Goal: Check status: Check status

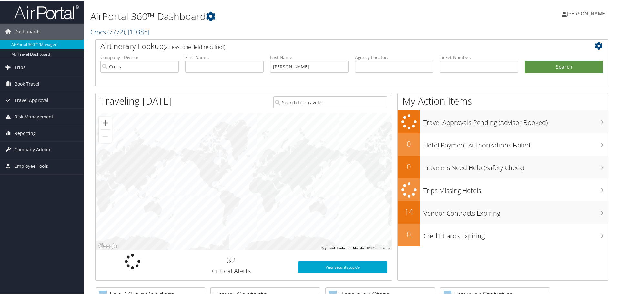
type input "[PERSON_NAME]"
click at [525, 60] on button "Search" at bounding box center [564, 66] width 78 height 13
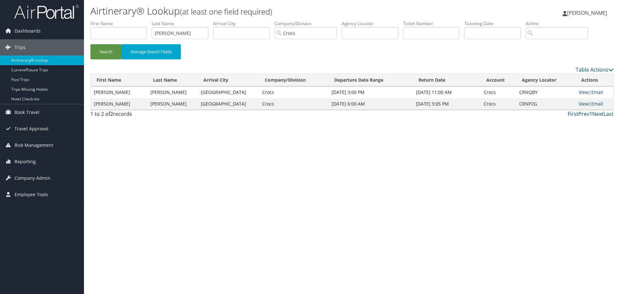
click at [581, 103] on link "View" at bounding box center [583, 104] width 10 height 6
click at [582, 92] on link "View" at bounding box center [583, 92] width 10 height 6
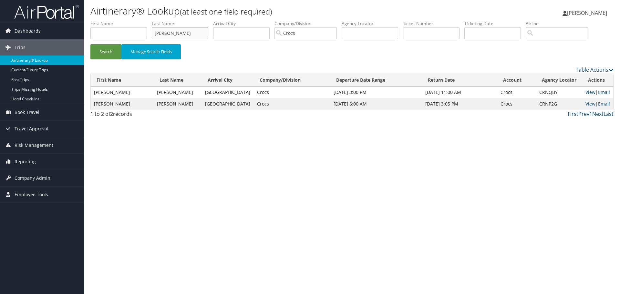
drag, startPoint x: 179, startPoint y: 31, endPoint x: 153, endPoint y: 38, distance: 27.1
click at [133, 20] on ul "First Name Last Name nutting Departure City Arrival City Company/Division Crocs…" at bounding box center [351, 20] width 523 height 0
type input "ritter"
click at [90, 44] on button "Search" at bounding box center [105, 51] width 31 height 15
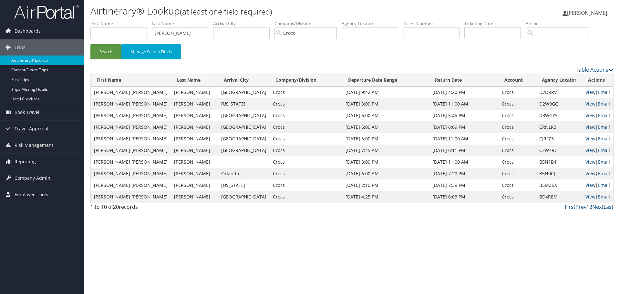
click at [588, 127] on link "View" at bounding box center [590, 127] width 10 height 6
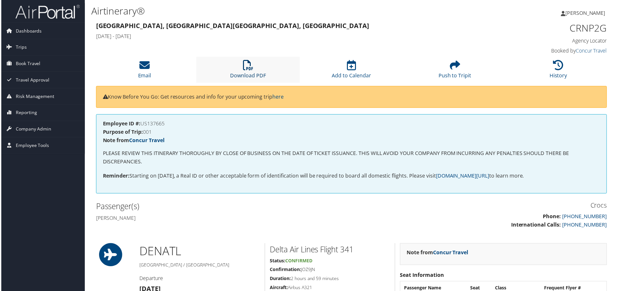
click at [247, 63] on icon at bounding box center [248, 65] width 10 height 10
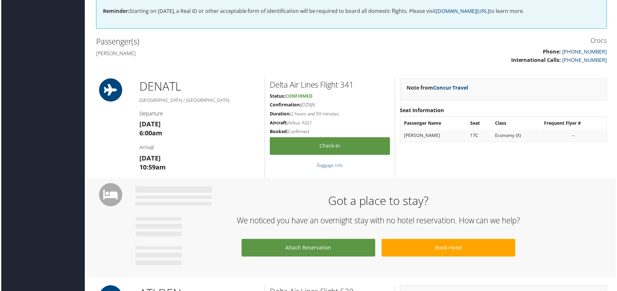
scroll to position [38, 0]
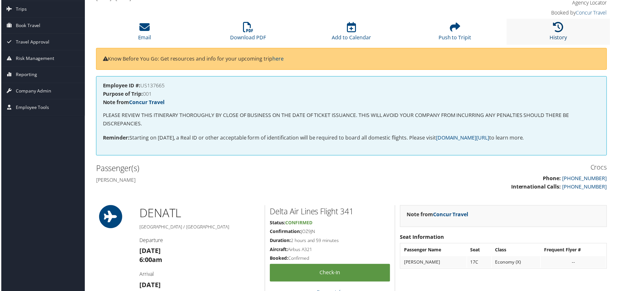
click at [562, 25] on icon at bounding box center [559, 27] width 10 height 10
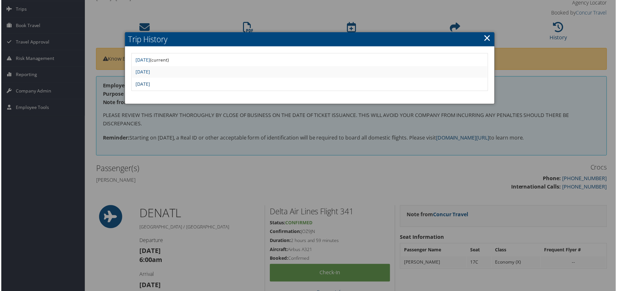
click at [149, 85] on link "Mon Jul 7 15:42:31 MDT 2025" at bounding box center [142, 84] width 15 height 6
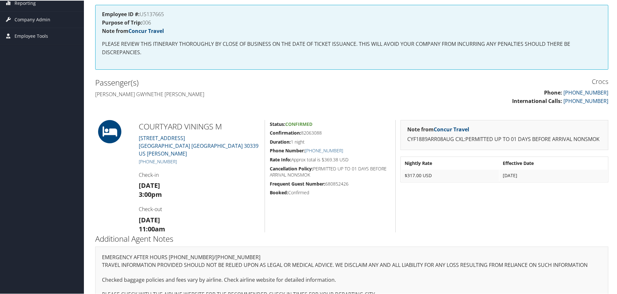
scroll to position [96, 0]
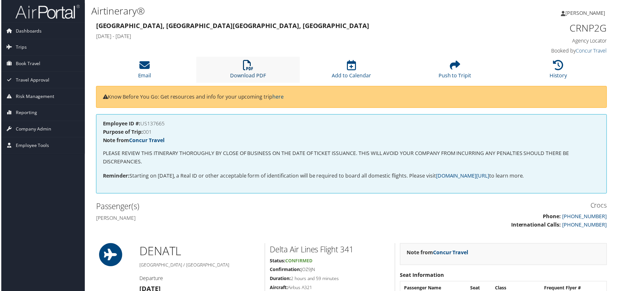
click at [249, 63] on icon at bounding box center [248, 65] width 10 height 10
click at [562, 69] on icon at bounding box center [559, 65] width 10 height 10
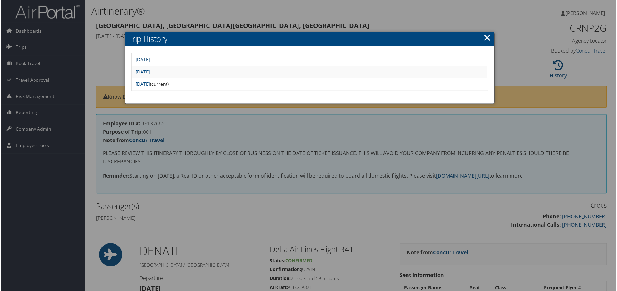
click at [149, 59] on link "[DATE]" at bounding box center [142, 60] width 15 height 6
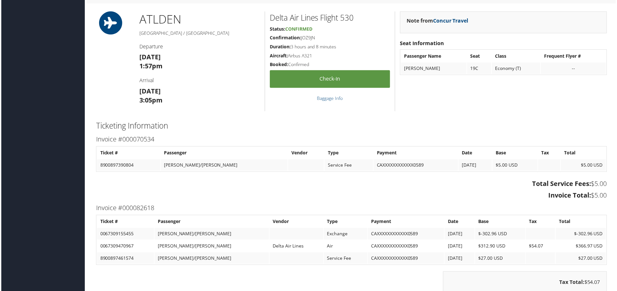
scroll to position [452, 0]
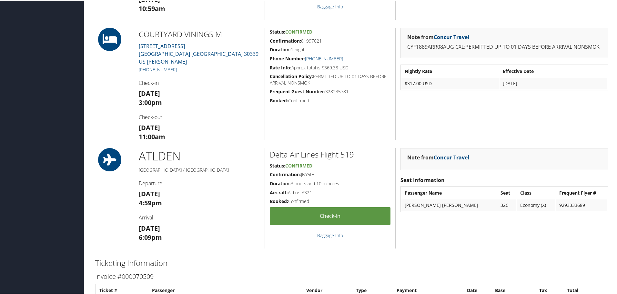
scroll to position [452, 0]
